Goal: Task Accomplishment & Management: Complete application form

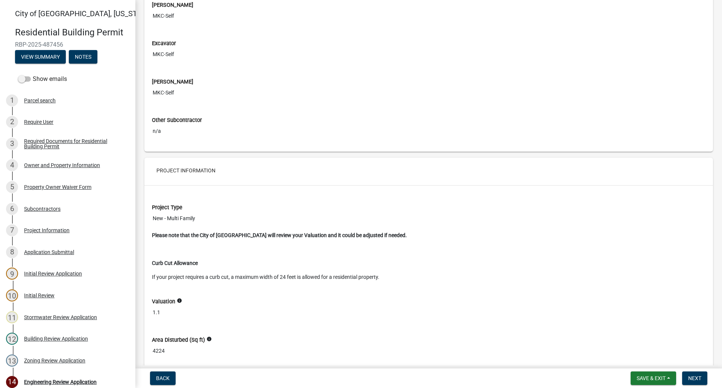
scroll to position [1805, 0]
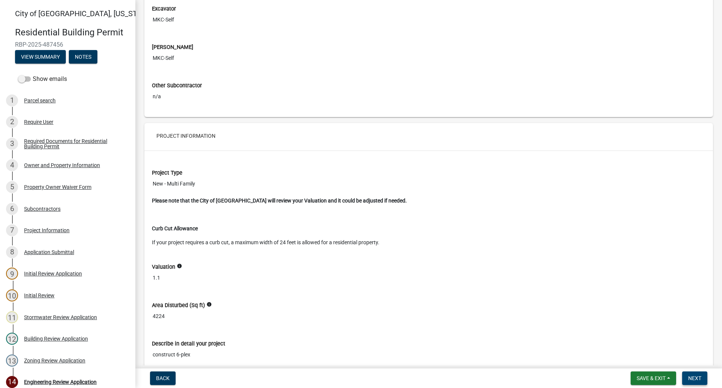
click at [698, 375] on span "Next" at bounding box center [694, 378] width 13 height 6
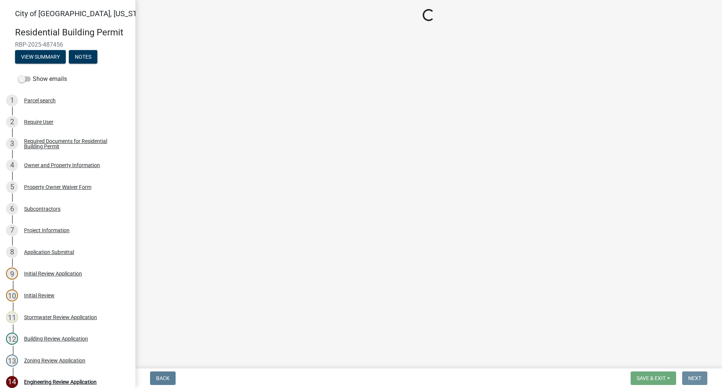
scroll to position [0, 0]
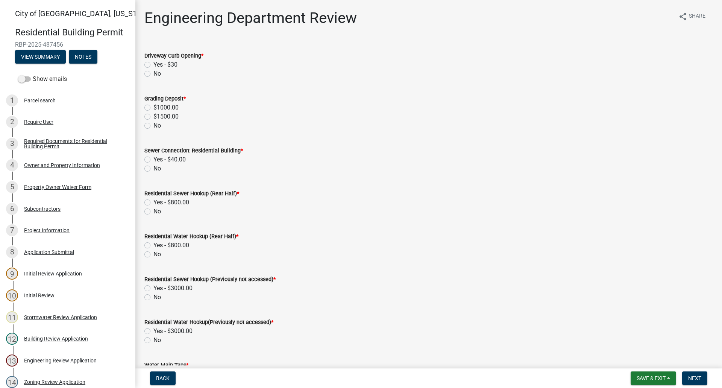
click at [153, 73] on label "No" at bounding box center [157, 73] width 8 height 9
click at [153, 73] on input "No" at bounding box center [155, 71] width 5 height 5
radio input "true"
click at [153, 159] on label "Yes - $40.00" at bounding box center [169, 159] width 32 height 9
click at [153, 159] on input "Yes - $40.00" at bounding box center [155, 157] width 5 height 5
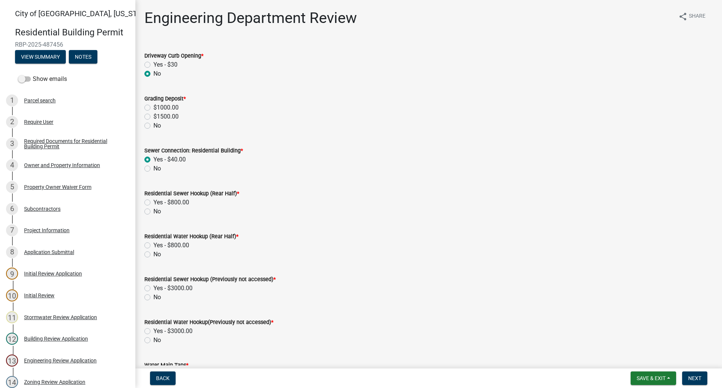
radio input "true"
click at [153, 212] on label "No" at bounding box center [157, 211] width 8 height 9
click at [153, 212] on input "No" at bounding box center [155, 209] width 5 height 5
radio input "true"
click at [153, 254] on label "No" at bounding box center [157, 254] width 8 height 9
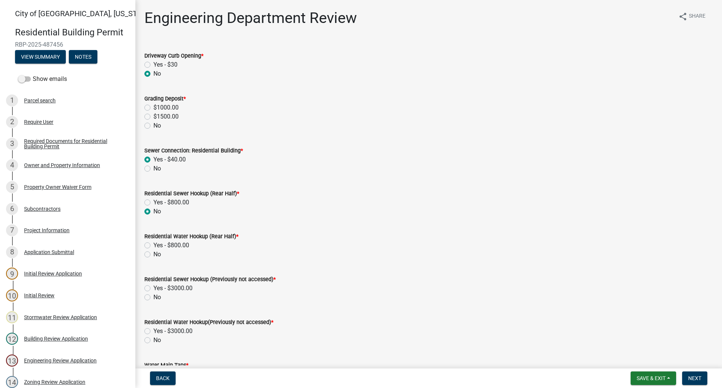
click at [153, 254] on input "No" at bounding box center [155, 252] width 5 height 5
radio input "true"
click at [153, 297] on label "No" at bounding box center [157, 297] width 8 height 9
click at [153, 297] on input "No" at bounding box center [155, 295] width 5 height 5
radio input "true"
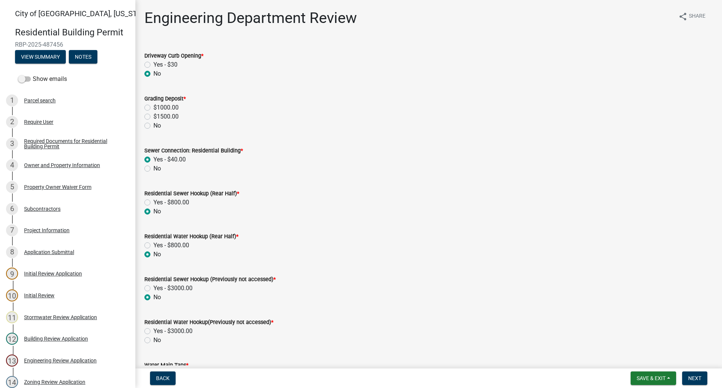
click at [153, 341] on label "No" at bounding box center [157, 339] width 8 height 9
click at [153, 340] on input "No" at bounding box center [155, 337] width 5 height 5
radio input "true"
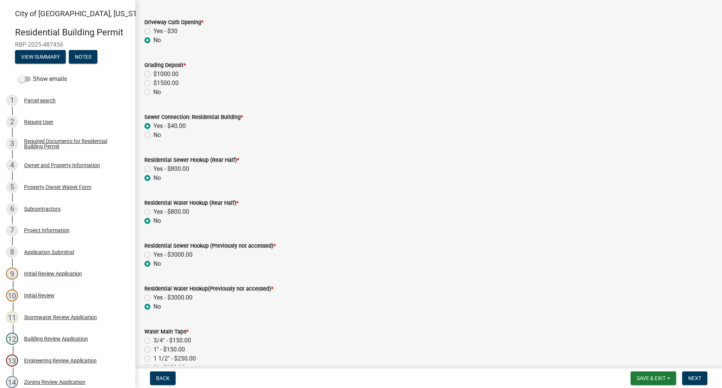
scroll to position [150, 0]
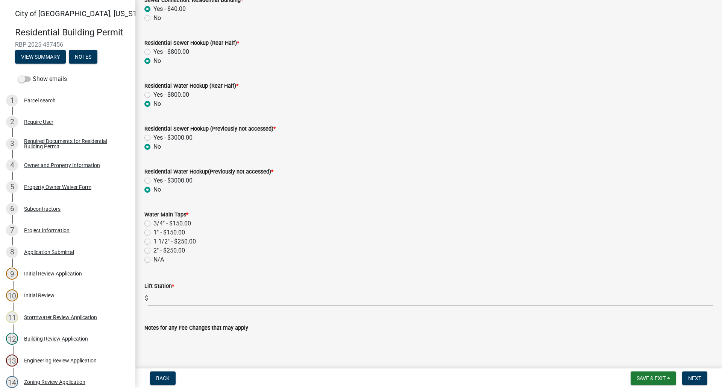
click at [153, 260] on label "N/A" at bounding box center [158, 259] width 11 height 9
click at [153, 260] on input "N/A" at bounding box center [155, 257] width 5 height 5
radio input "true"
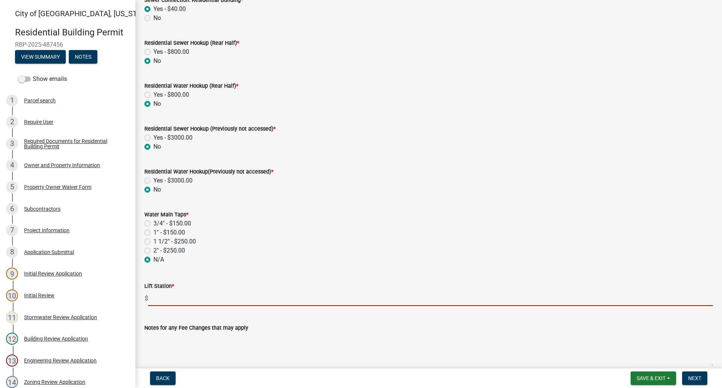
click at [156, 300] on input "text" at bounding box center [430, 297] width 565 height 15
type input "0"
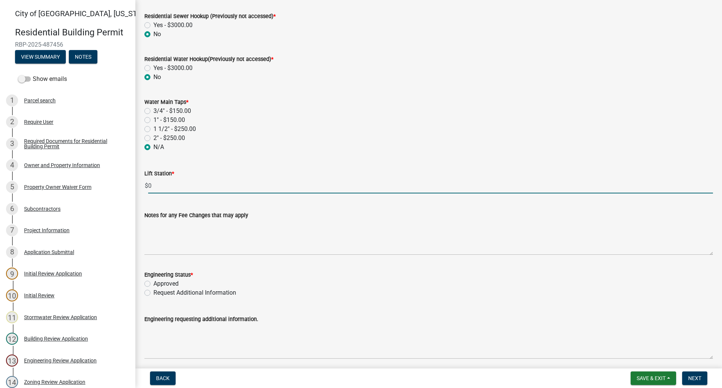
scroll to position [263, 0]
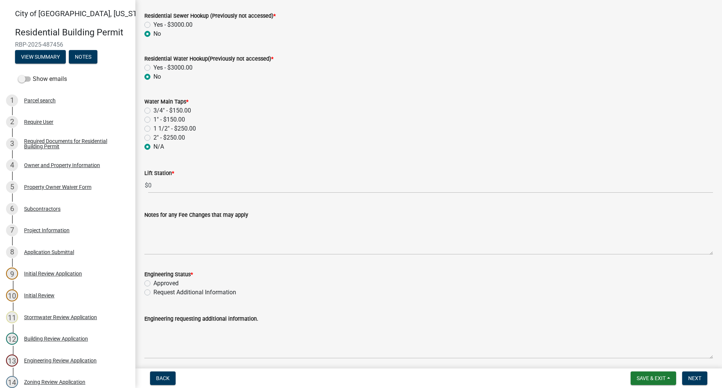
click at [153, 283] on label "Approved" at bounding box center [165, 283] width 25 height 9
click at [153, 283] on input "Approved" at bounding box center [155, 281] width 5 height 5
radio input "true"
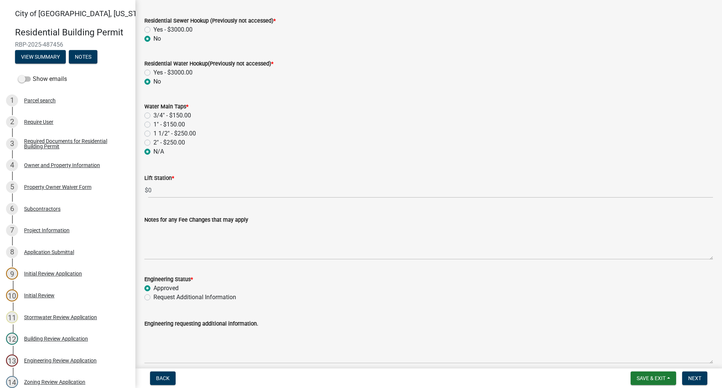
scroll to position [292, 0]
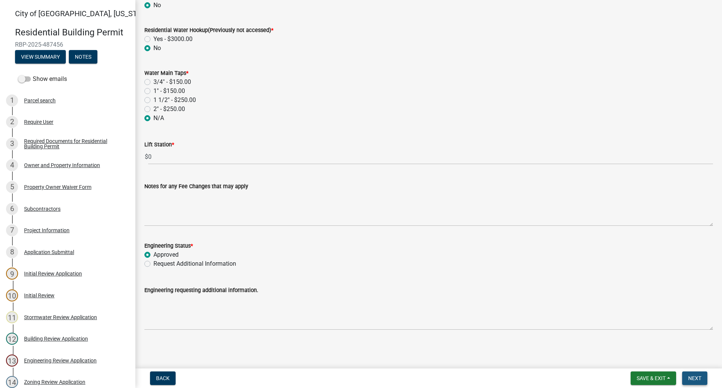
click at [697, 376] on span "Next" at bounding box center [694, 378] width 13 height 6
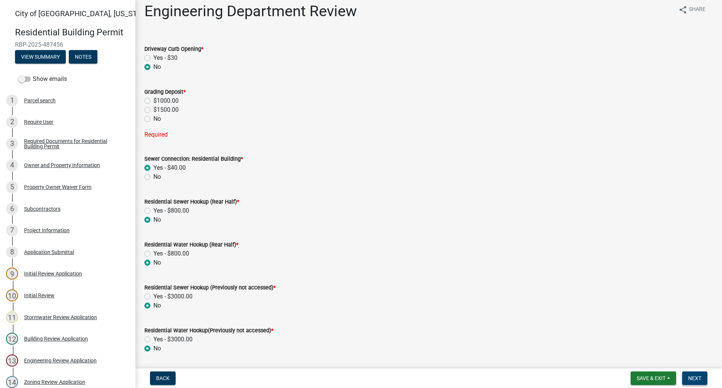
scroll to position [6, 0]
click at [153, 120] on label "No" at bounding box center [157, 119] width 8 height 9
click at [153, 120] on input "No" at bounding box center [155, 117] width 5 height 5
radio input "true"
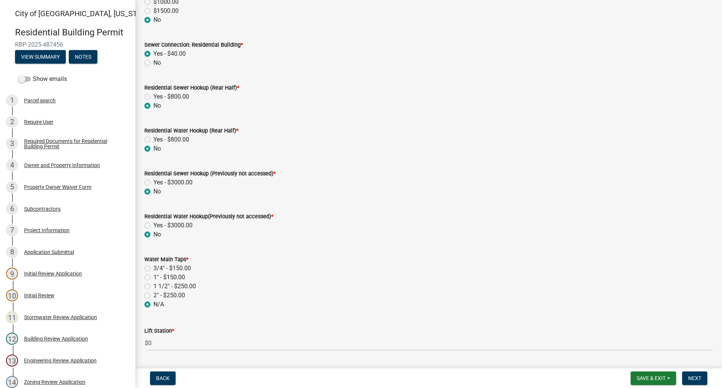
scroll to position [269, 0]
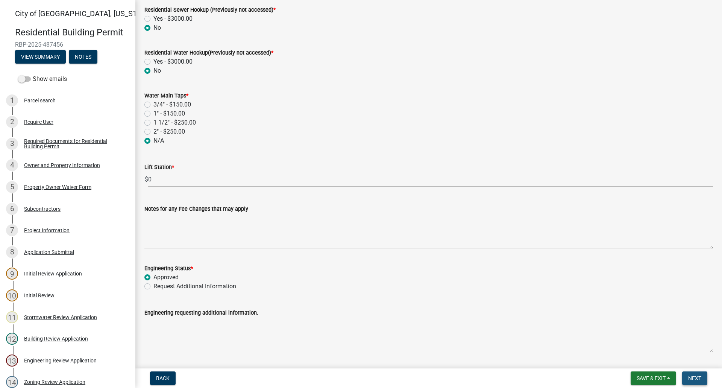
click at [698, 376] on span "Next" at bounding box center [694, 378] width 13 height 6
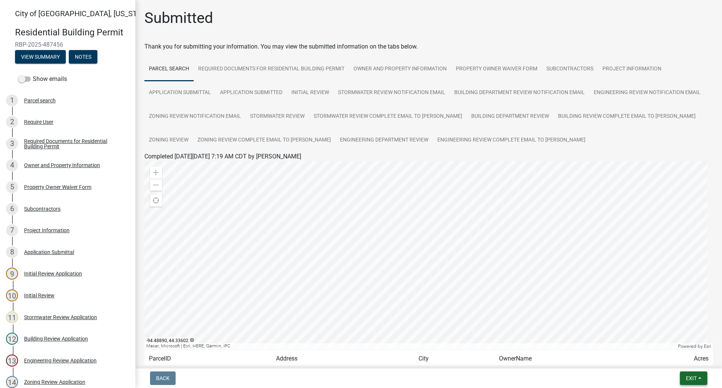
click at [701, 376] on button "Exit" at bounding box center [693, 378] width 27 height 14
click at [678, 359] on button "Save & Exit" at bounding box center [677, 358] width 60 height 18
